Goal: Task Accomplishment & Management: Use online tool/utility

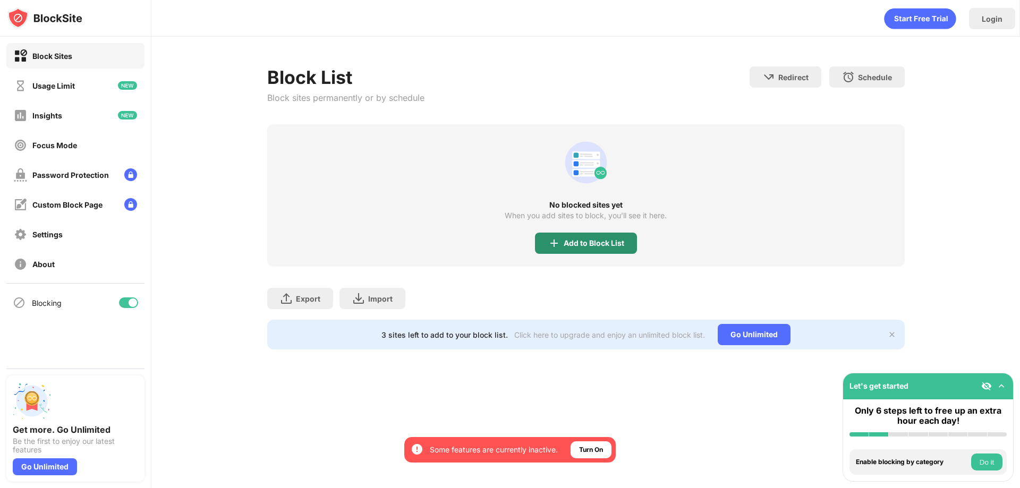
click at [600, 243] on div "Add to Block List" at bounding box center [594, 243] width 61 height 9
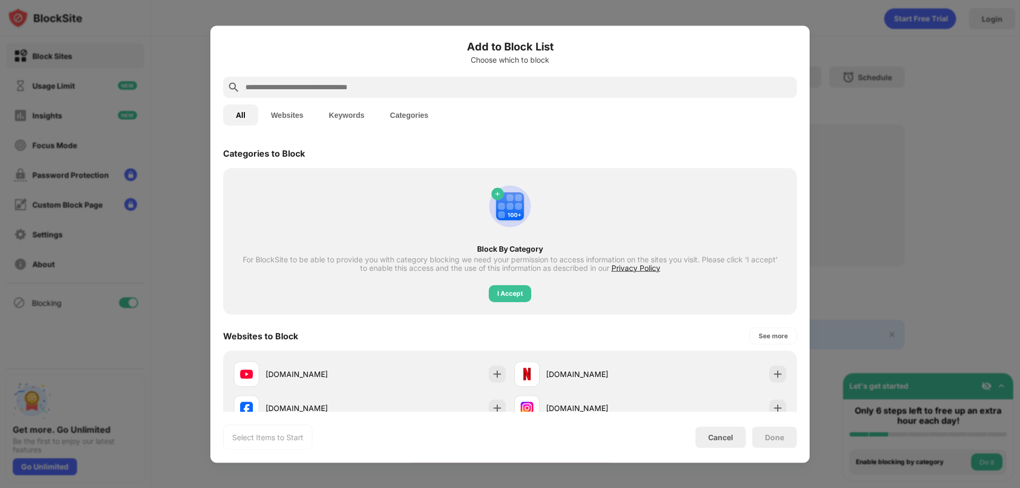
click at [399, 74] on div "Add to Block List Choose which to block" at bounding box center [510, 57] width 574 height 38
click at [400, 84] on input "text" at bounding box center [518, 87] width 548 height 13
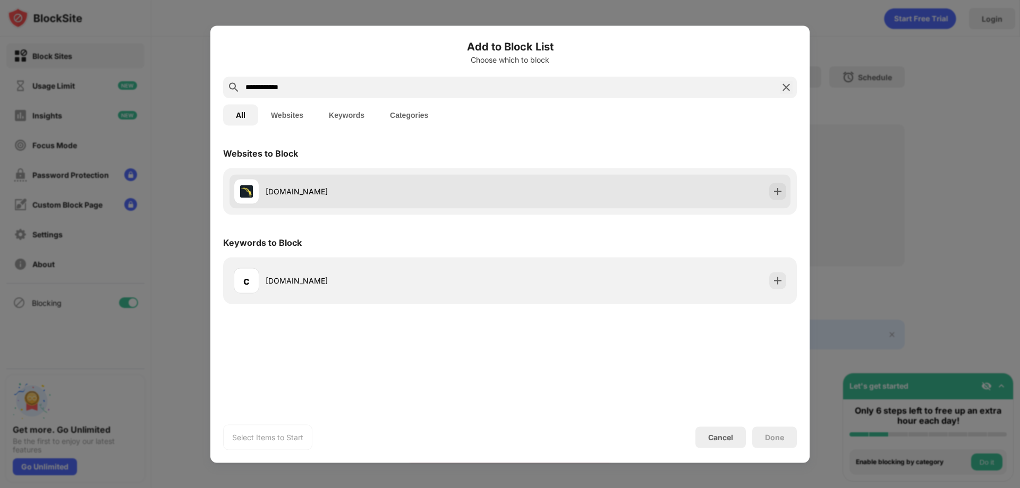
type input "**********"
click at [773, 192] on img at bounding box center [778, 191] width 11 height 11
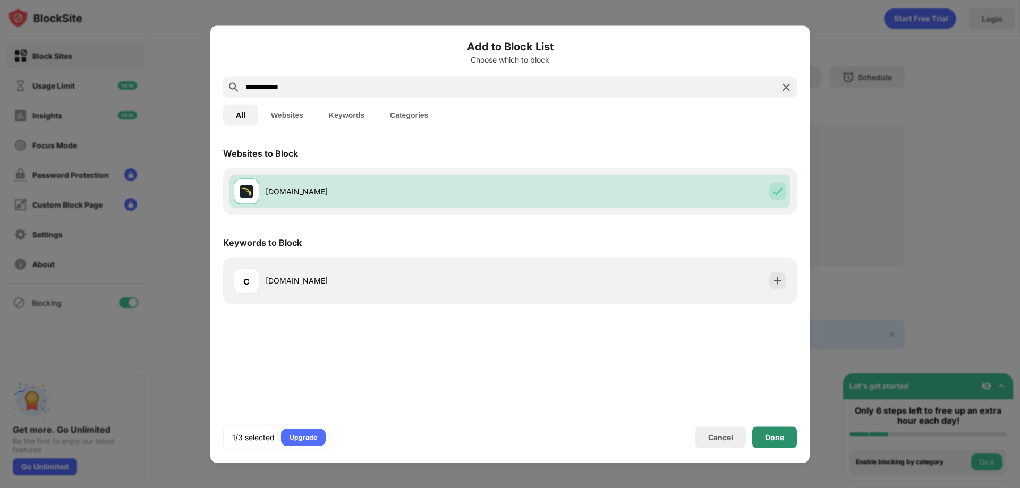
click at [769, 444] on div "Done" at bounding box center [774, 437] width 45 height 21
